Goal: Task Accomplishment & Management: Complete application form

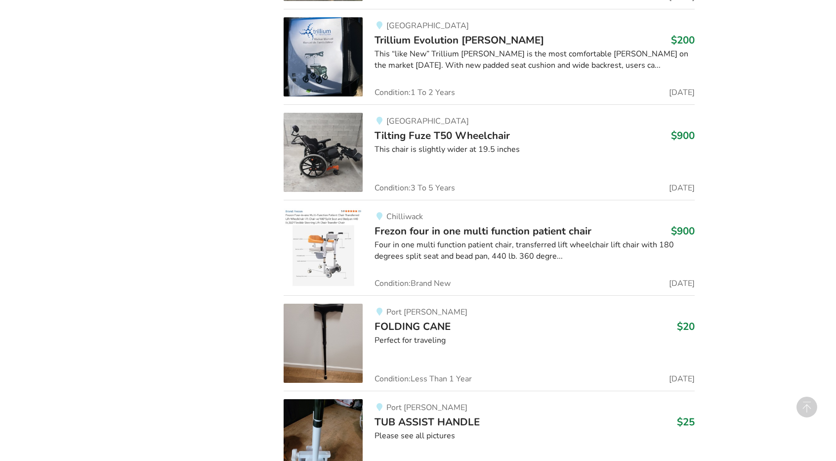
scroll to position [2068, 0]
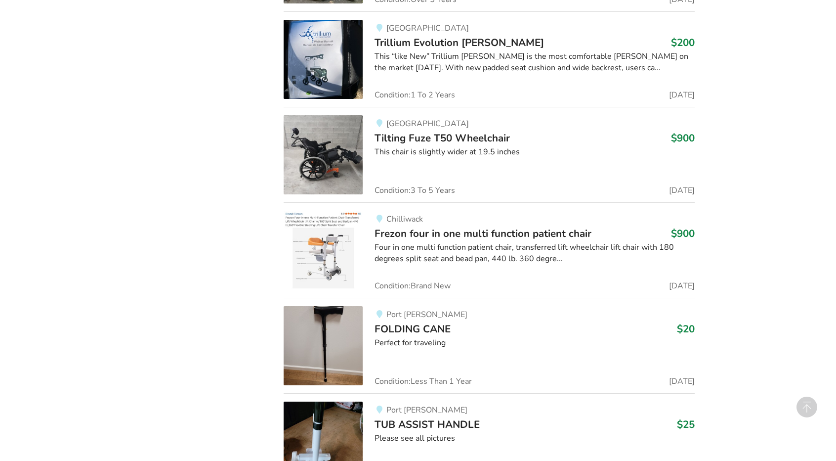
click at [341, 137] on img at bounding box center [323, 154] width 79 height 79
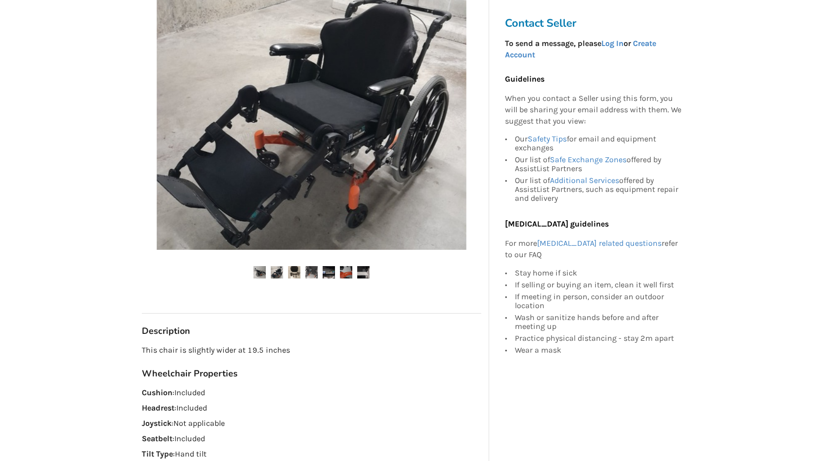
scroll to position [122, 0]
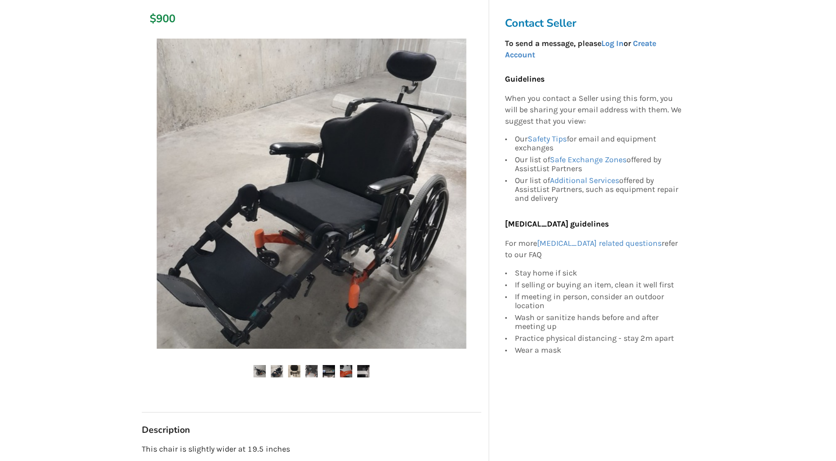
click at [260, 371] on img at bounding box center [260, 371] width 12 height 12
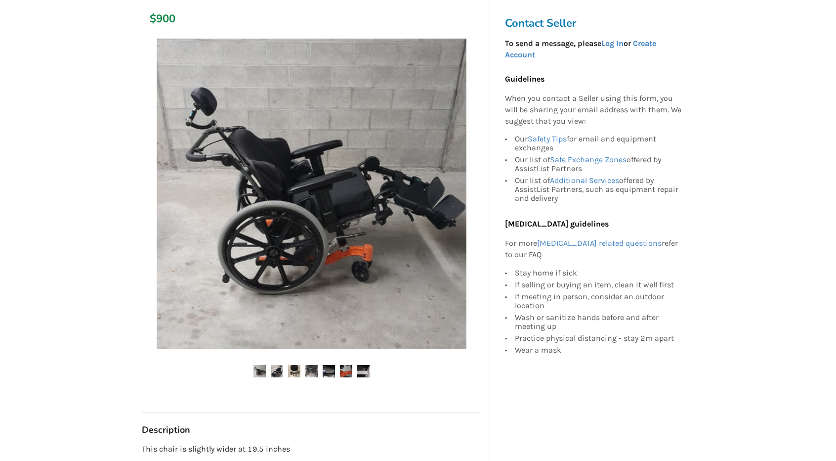
click at [277, 372] on img at bounding box center [277, 371] width 12 height 12
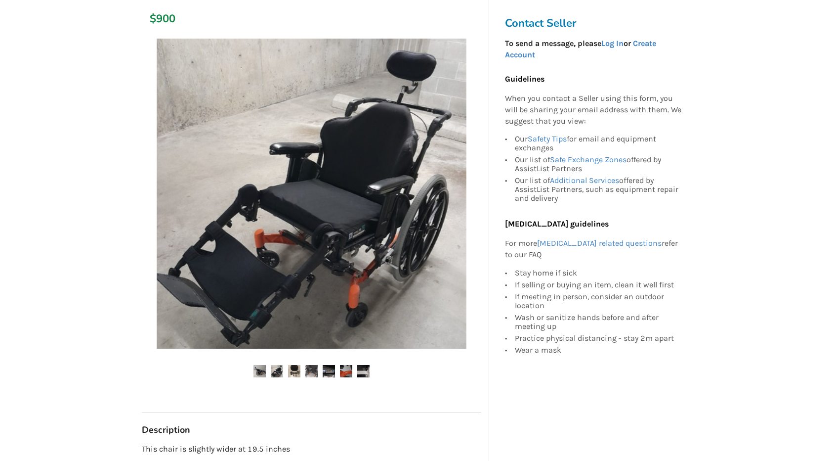
click at [292, 373] on img at bounding box center [294, 371] width 12 height 12
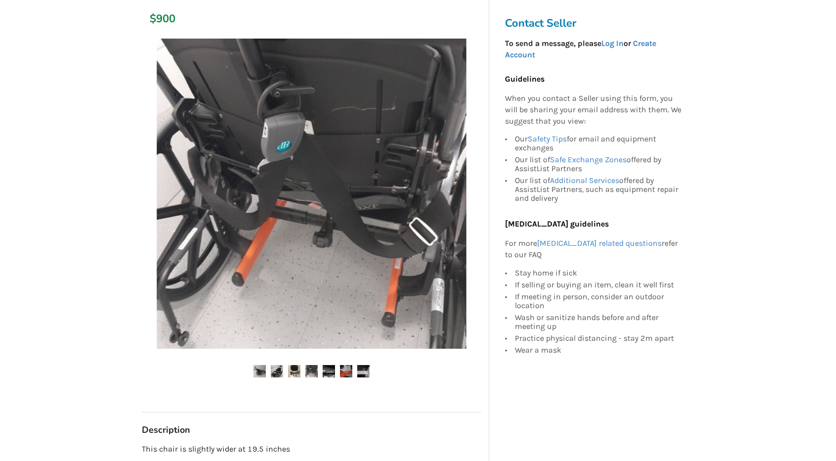
click at [314, 368] on img at bounding box center [312, 371] width 12 height 12
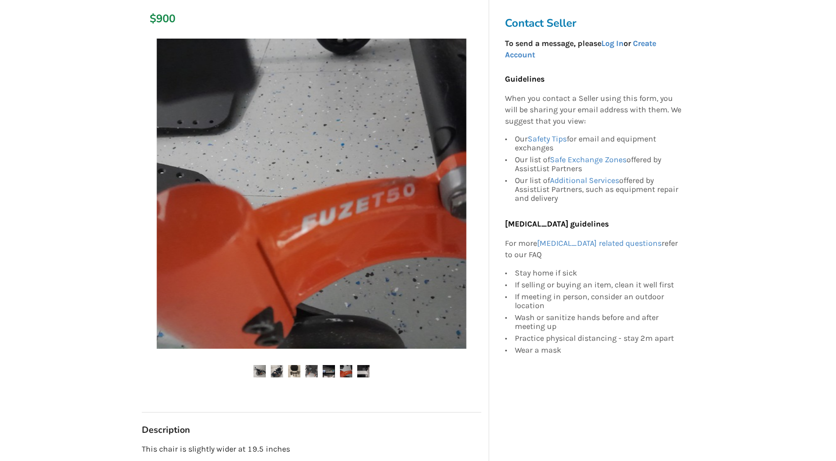
click at [327, 368] on img at bounding box center [329, 371] width 12 height 12
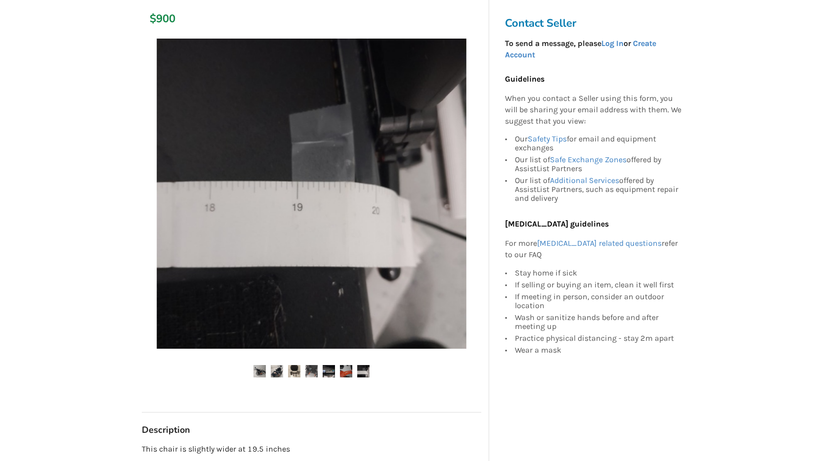
click at [346, 371] on img at bounding box center [346, 371] width 12 height 12
click at [364, 374] on img at bounding box center [363, 371] width 12 height 12
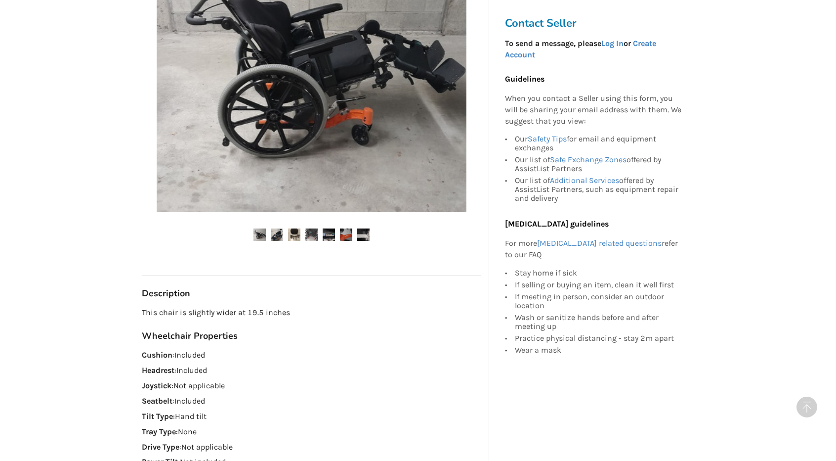
scroll to position [0, 0]
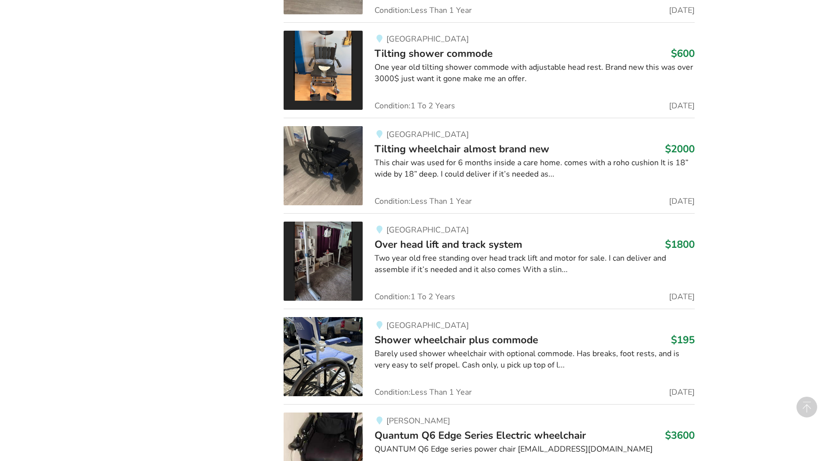
scroll to position [4463, 0]
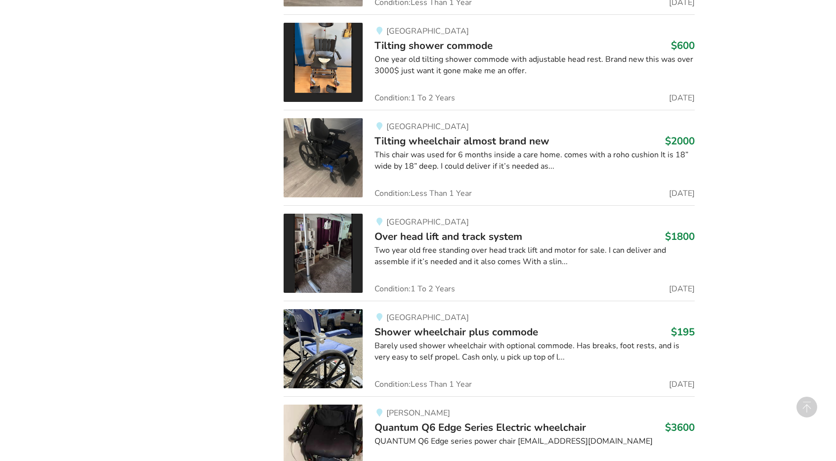
click at [388, 134] on span "Tilting wheelchair almost brand new" at bounding box center [462, 141] width 175 height 14
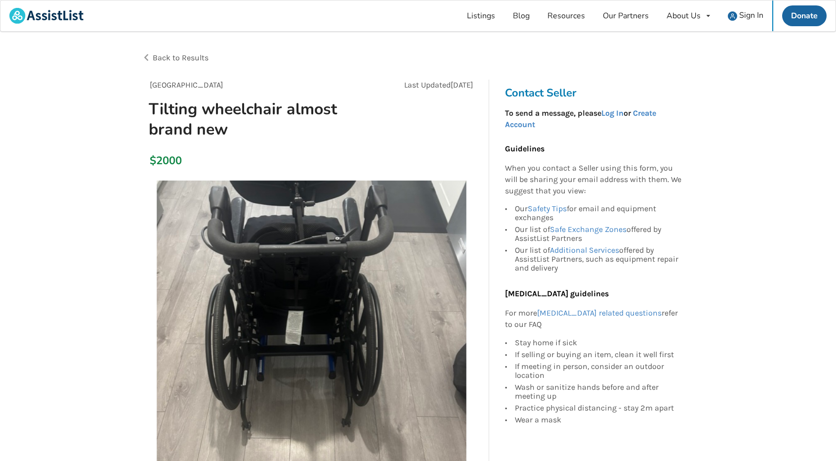
click at [168, 58] on span "Back to Results" at bounding box center [181, 57] width 56 height 9
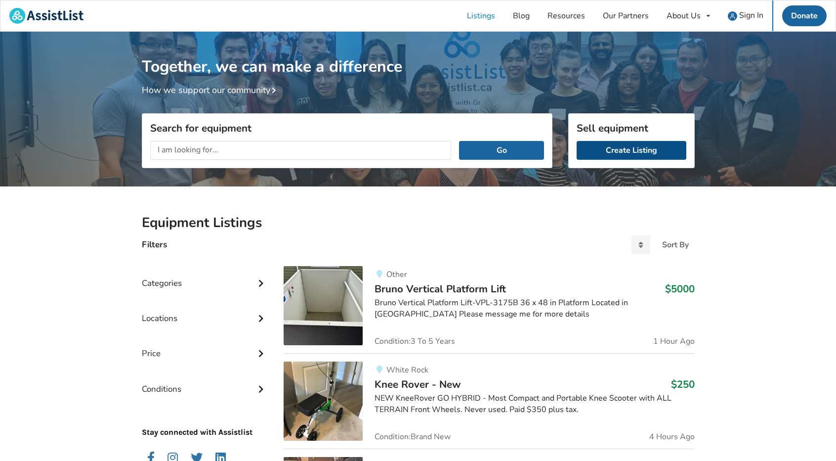
click at [632, 150] on link "Create Listing" at bounding box center [632, 150] width 110 height 19
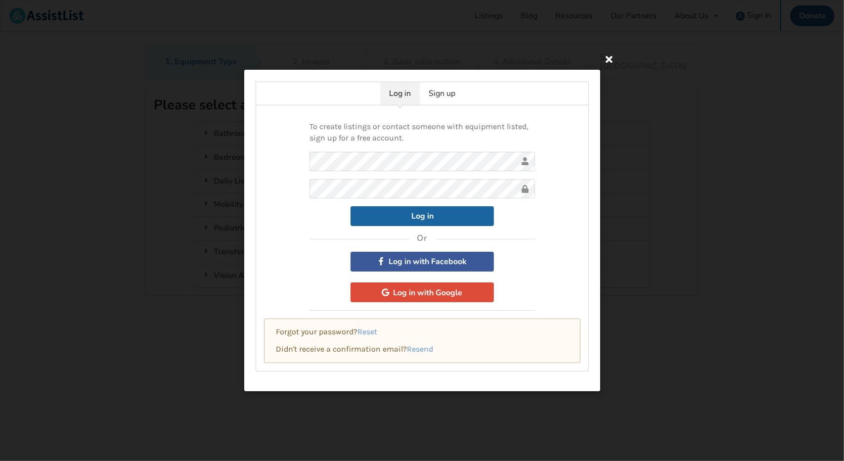
click at [609, 58] on icon at bounding box center [609, 59] width 18 height 18
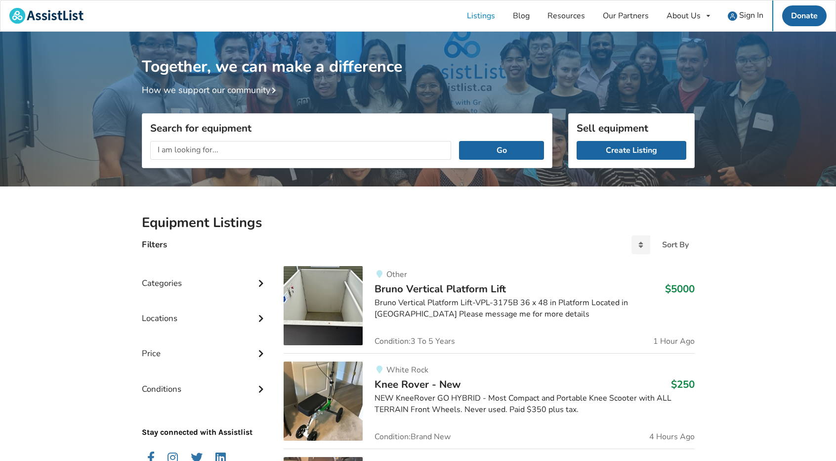
click at [410, 293] on span "Bruno Vertical Platform Lift" at bounding box center [441, 289] width 132 height 14
click at [749, 13] on span "Sign In" at bounding box center [752, 15] width 24 height 11
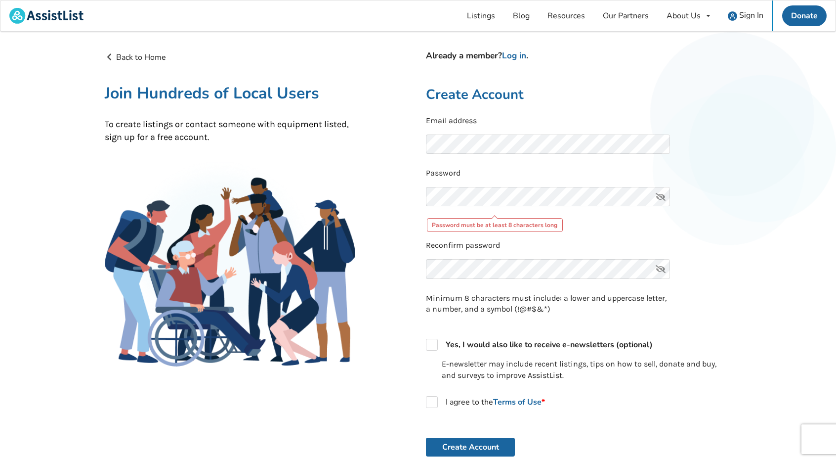
click at [658, 196] on icon at bounding box center [661, 196] width 20 height 19
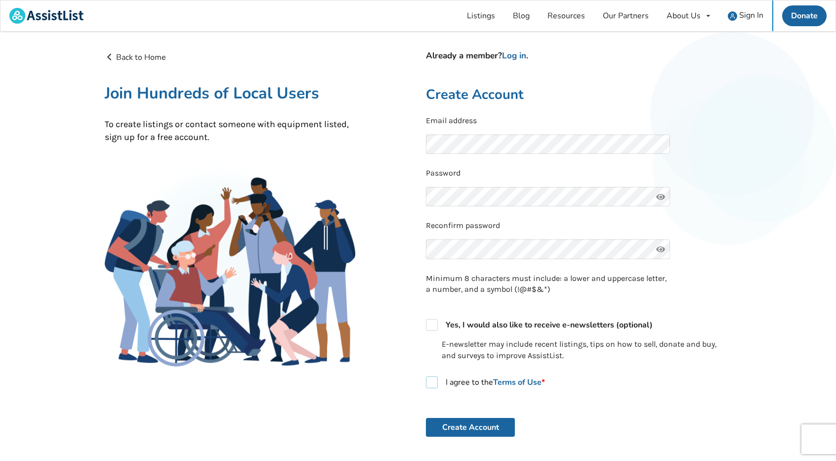
click at [432, 380] on label "I agree to the Terms of Use *" at bounding box center [485, 382] width 119 height 12
checkbox input "true"
click at [470, 429] on button "Create Account" at bounding box center [470, 427] width 89 height 19
